Goal: Use online tool/utility: Utilize a website feature to perform a specific function

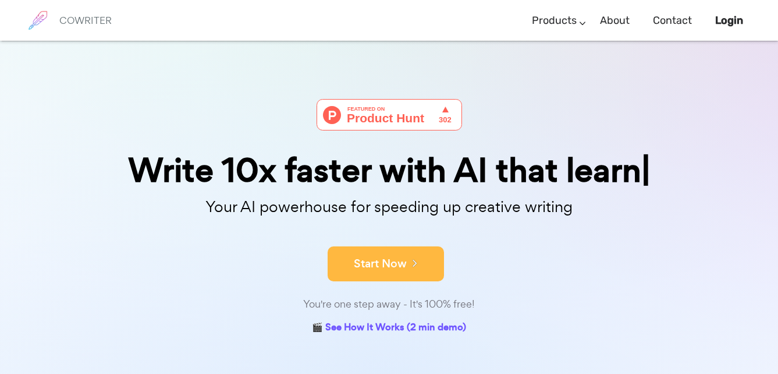
click at [421, 257] on button "Start Now" at bounding box center [386, 263] width 116 height 35
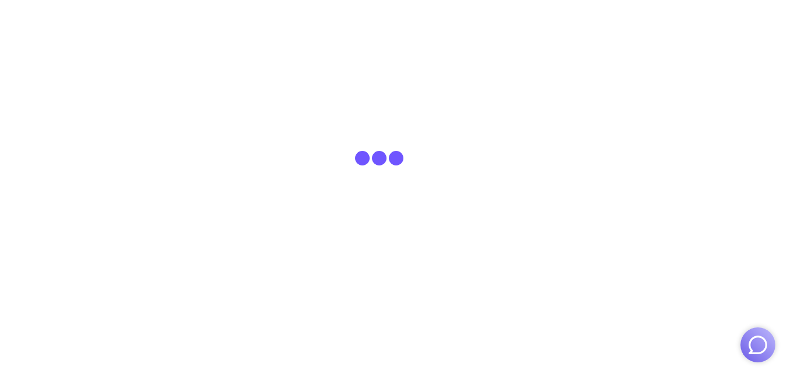
click at [755, 343] on img "button" at bounding box center [758, 344] width 22 height 22
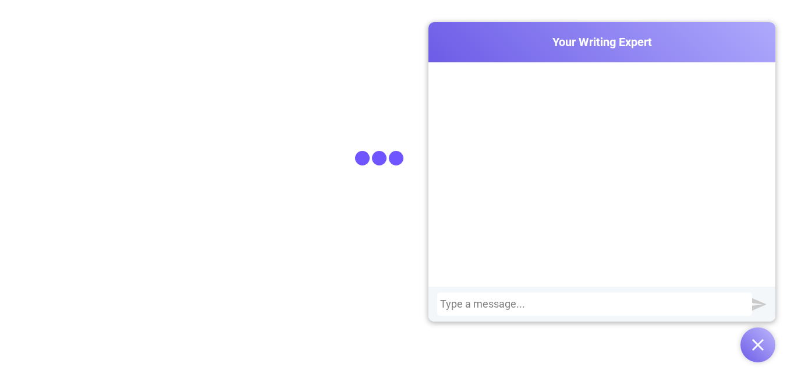
click at [665, 303] on div at bounding box center [594, 304] width 309 height 12
click at [763, 309] on img "submit" at bounding box center [759, 304] width 15 height 15
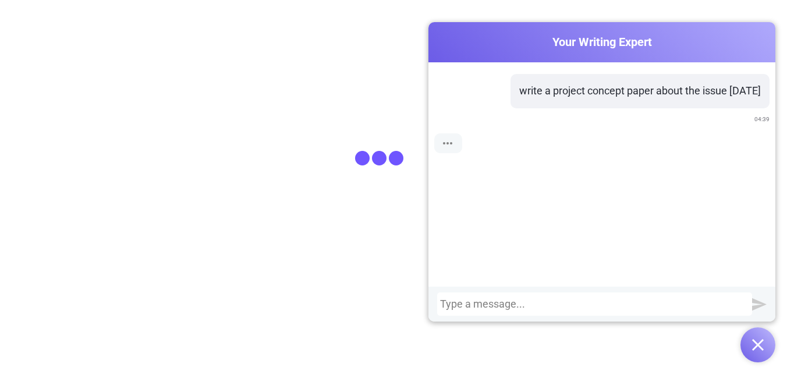
click at [763, 309] on img "submit" at bounding box center [759, 304] width 15 height 15
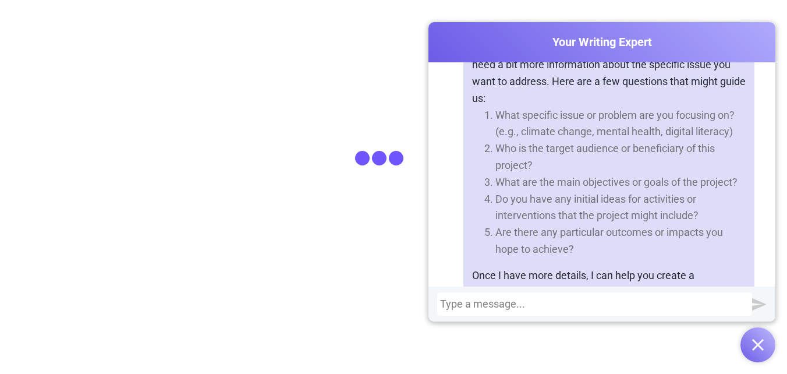
scroll to position [100, 0]
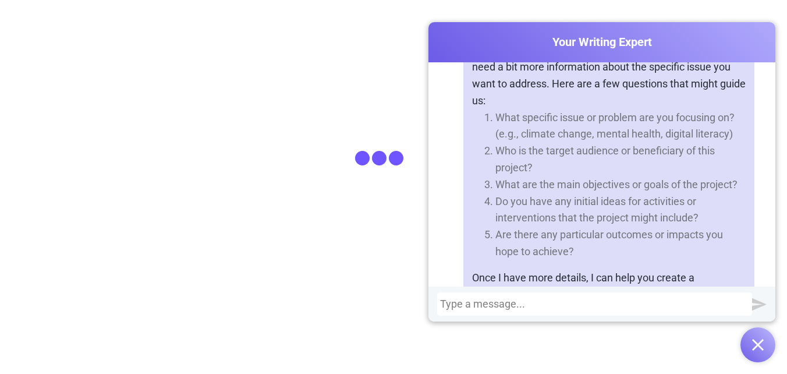
click at [623, 302] on div at bounding box center [594, 304] width 309 height 12
click at [467, 304] on div "make a pro" at bounding box center [594, 304] width 309 height 12
click at [491, 303] on div "write a pro" at bounding box center [594, 304] width 309 height 12
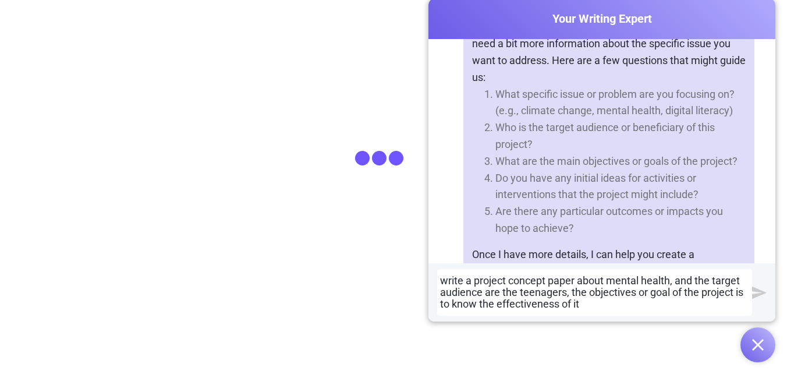
click at [757, 290] on img "submit" at bounding box center [759, 292] width 15 height 15
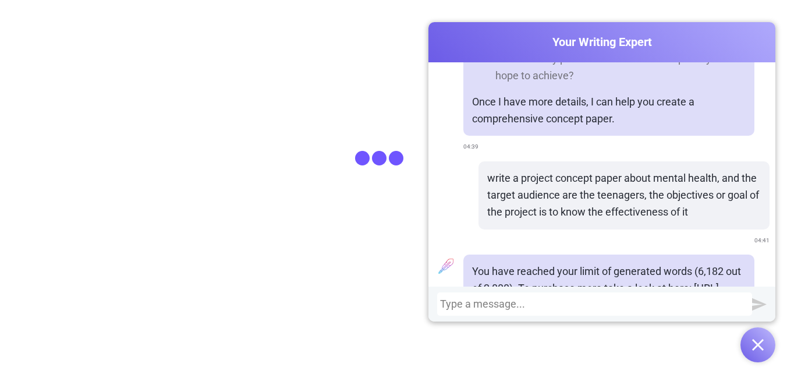
scroll to position [284, 0]
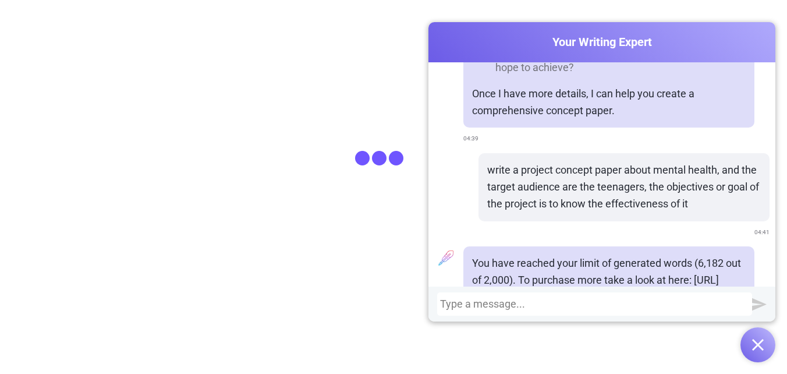
click at [587, 177] on p "write a project concept paper about mental health, and the target audience are …" at bounding box center [624, 187] width 274 height 50
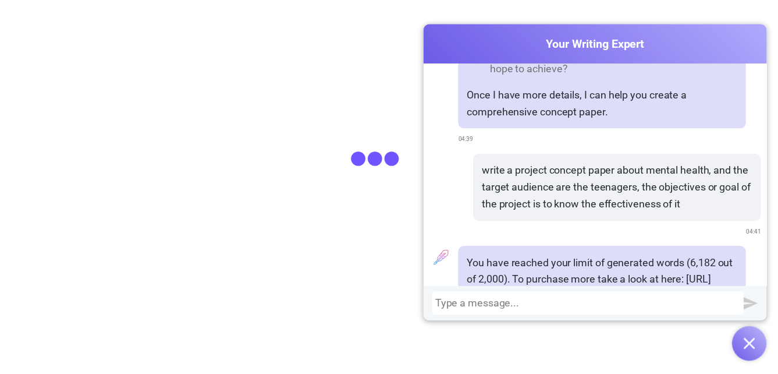
scroll to position [338, 0]
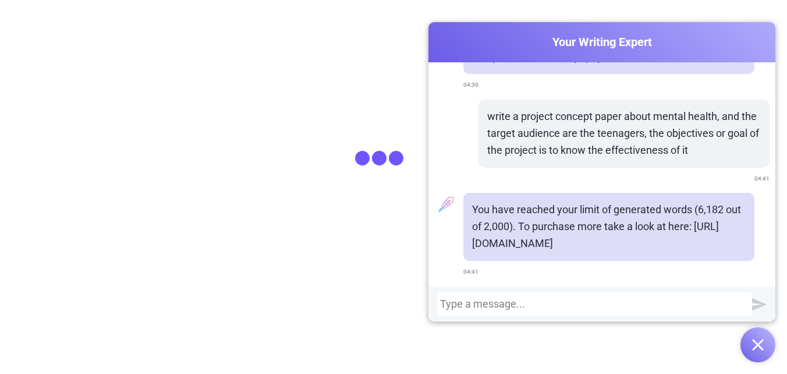
click at [588, 213] on p "You have reached your limit of generated words (6,182 out of 2,000). To purchas…" at bounding box center [609, 226] width 274 height 50
click at [595, 246] on p "You have reached your limit of generated words (6,182 out of 2,000). To purchas…" at bounding box center [609, 226] width 274 height 50
click at [516, 304] on div at bounding box center [594, 304] width 309 height 12
drag, startPoint x: 548, startPoint y: 130, endPoint x: 512, endPoint y: 226, distance: 102.0
click at [512, 226] on p "You have reached your limit of generated words (6,182 out of 2,000). To purchas…" at bounding box center [609, 226] width 274 height 50
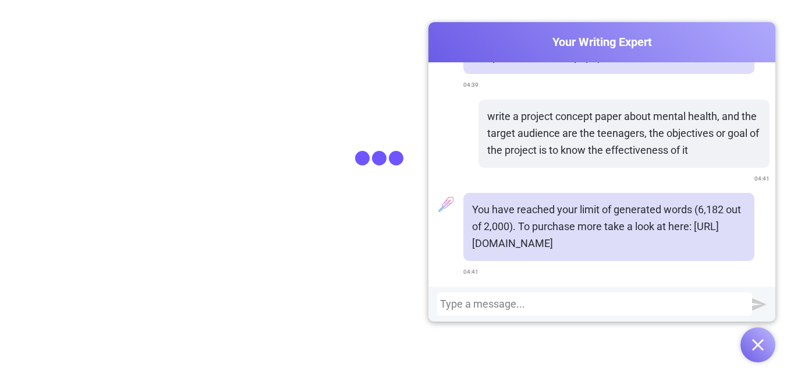
click at [566, 112] on p "write a project concept paper about mental health, and the target audience are …" at bounding box center [624, 133] width 274 height 50
drag, startPoint x: 566, startPoint y: 112, endPoint x: 532, endPoint y: 104, distance: 35.2
click at [532, 104] on div "write a project concept paper about mental health, and the target audience are …" at bounding box center [623, 134] width 291 height 68
